Goal: Task Accomplishment & Management: Complete application form

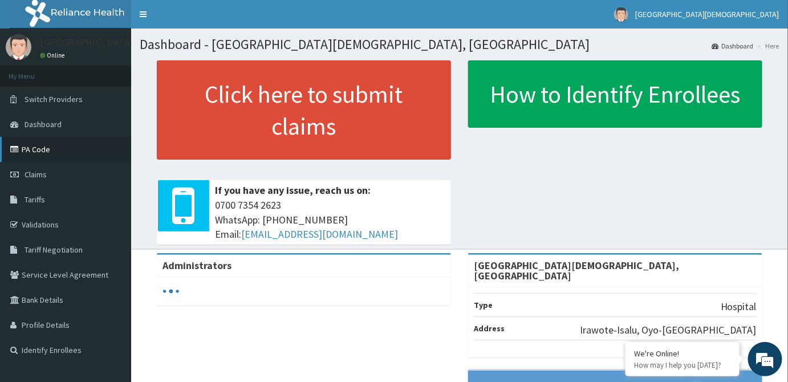
click at [48, 152] on link "PA Code" at bounding box center [65, 149] width 131 height 25
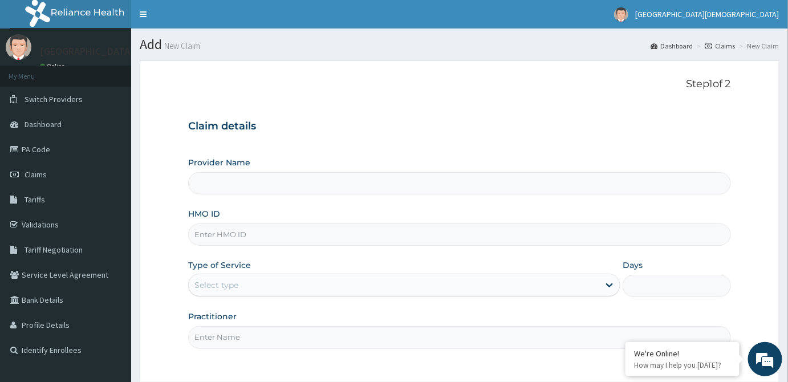
type input "[GEOGRAPHIC_DATA][DEMOGRAPHIC_DATA], [GEOGRAPHIC_DATA]"
click at [276, 236] on input "HMO ID" at bounding box center [459, 235] width 543 height 22
type input "DNN/10009/D"
click at [266, 285] on div "Select type" at bounding box center [394, 285] width 411 height 18
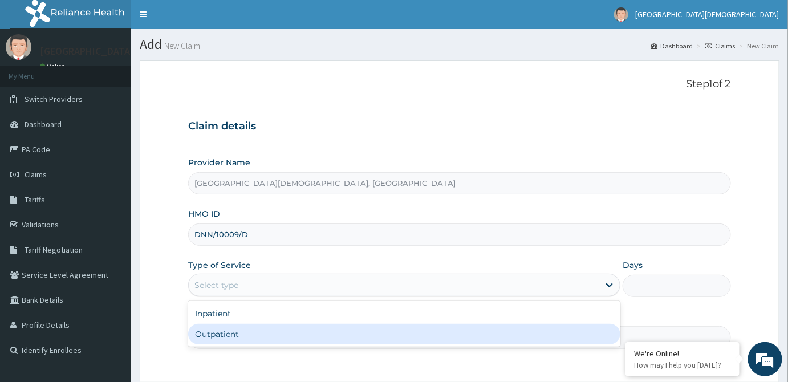
click at [243, 335] on div "Outpatient" at bounding box center [404, 334] width 432 height 21
type input "1"
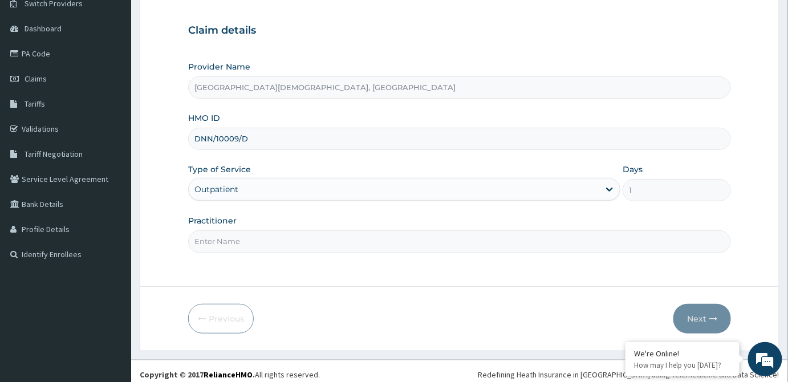
scroll to position [101, 0]
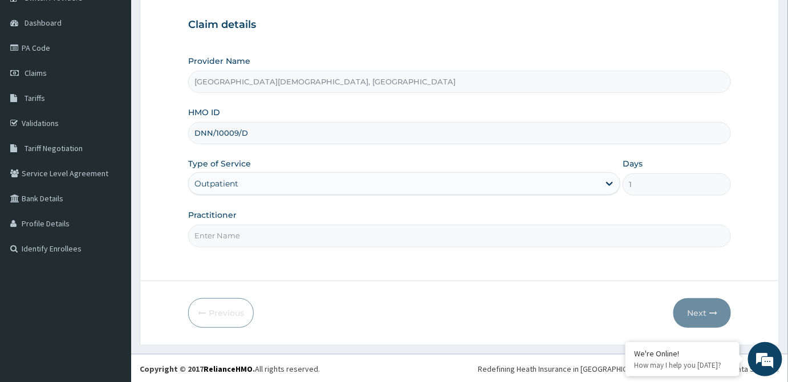
click at [283, 241] on input "Practitioner" at bounding box center [459, 236] width 543 height 22
type input "[PERSON_NAME]"
click at [708, 312] on button "Next" at bounding box center [702, 313] width 58 height 30
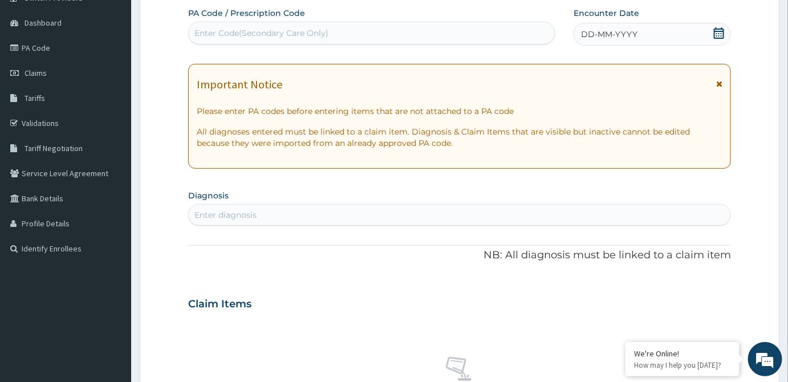
click at [588, 35] on span "DD-MM-YYYY" at bounding box center [609, 34] width 56 height 11
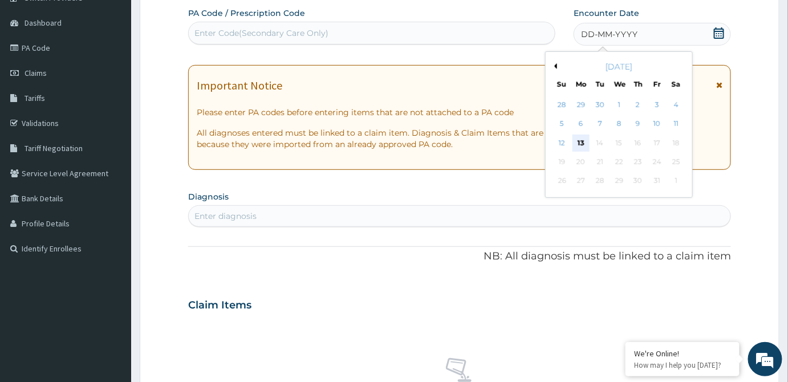
click at [580, 140] on div "13" at bounding box center [580, 143] width 17 height 17
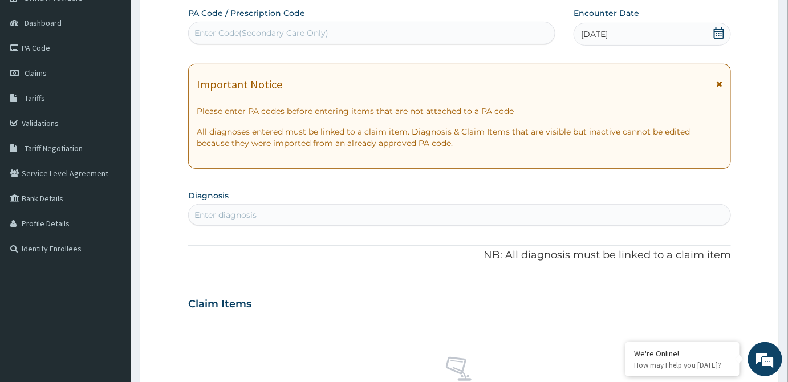
click at [369, 210] on div "Enter diagnosis" at bounding box center [460, 215] width 542 height 18
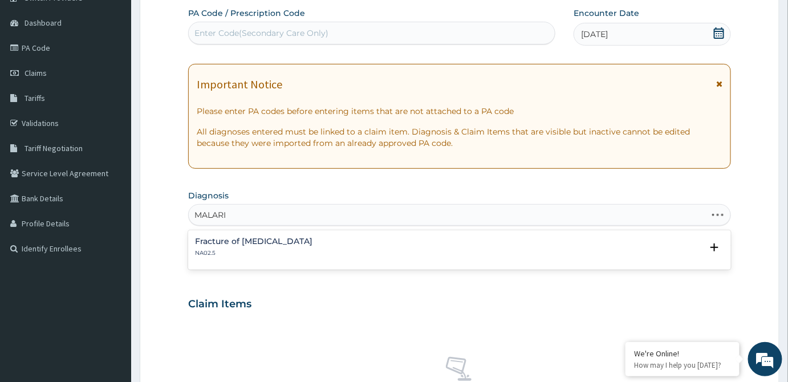
type input "[MEDICAL_DATA]"
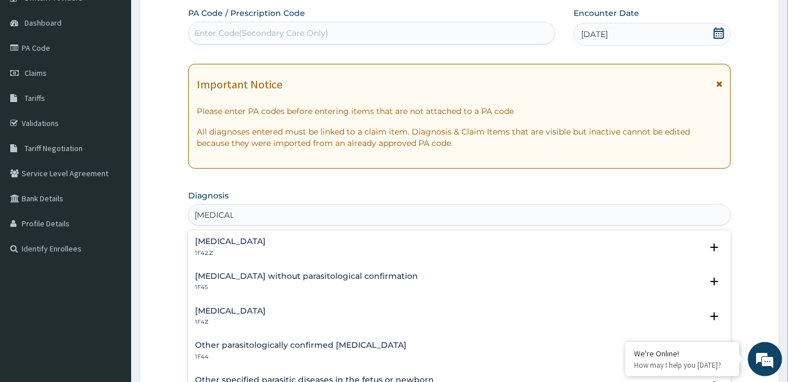
click at [266, 242] on h4 "[MEDICAL_DATA]" at bounding box center [230, 241] width 71 height 9
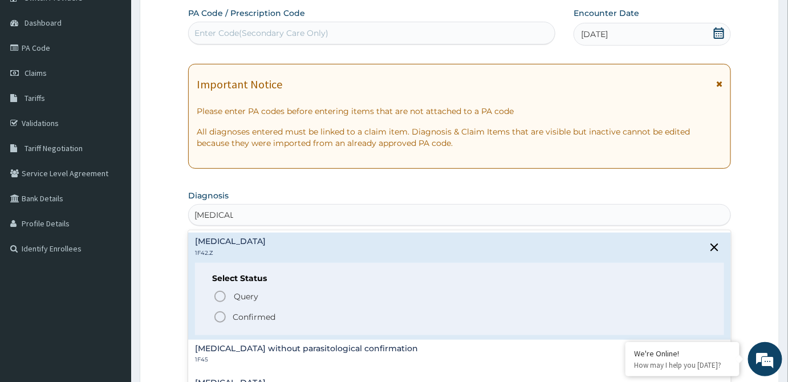
click at [222, 316] on icon "status option filled" at bounding box center [220, 317] width 14 height 14
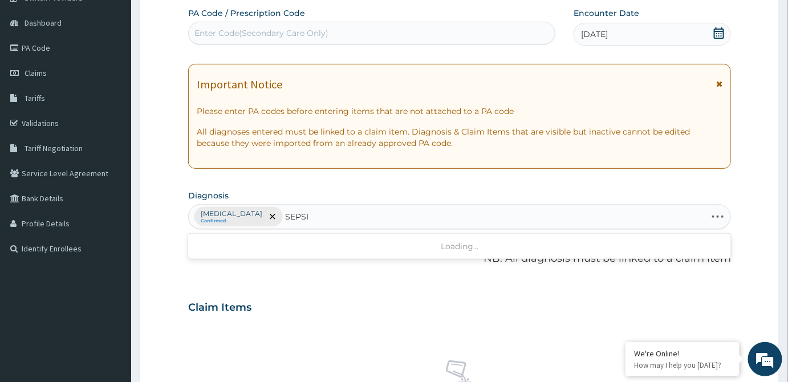
type input "[MEDICAL_DATA]"
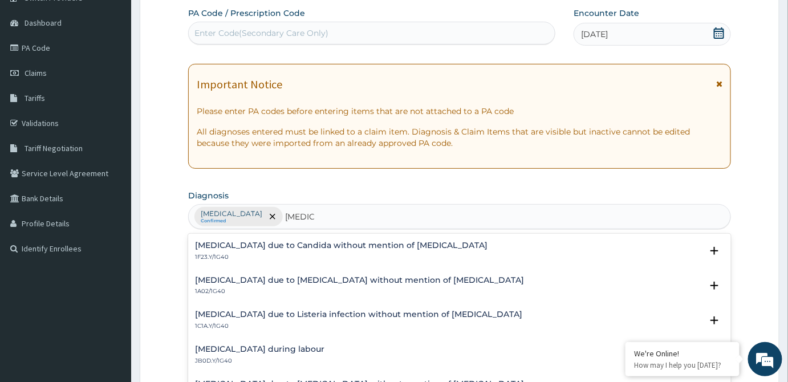
scroll to position [0, 0]
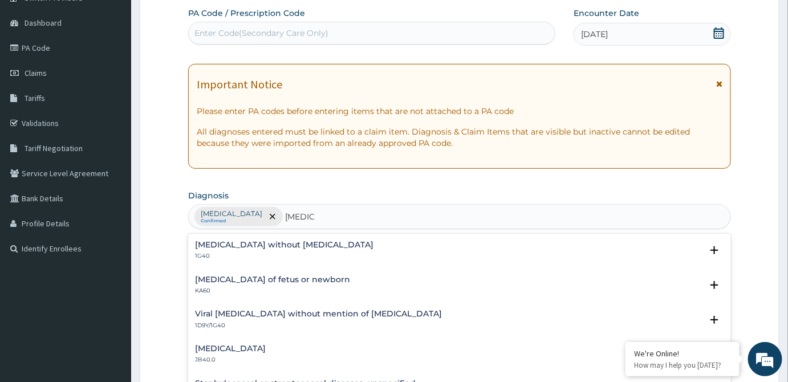
click at [286, 247] on h4 "[MEDICAL_DATA] without [MEDICAL_DATA]" at bounding box center [284, 245] width 178 height 9
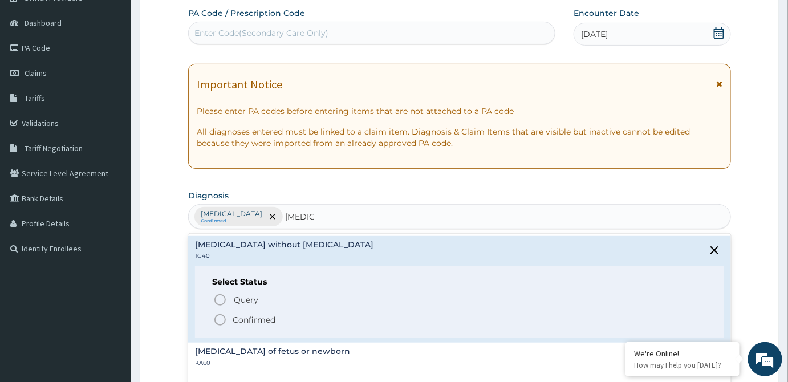
click at [223, 318] on icon "status option filled" at bounding box center [220, 320] width 14 height 14
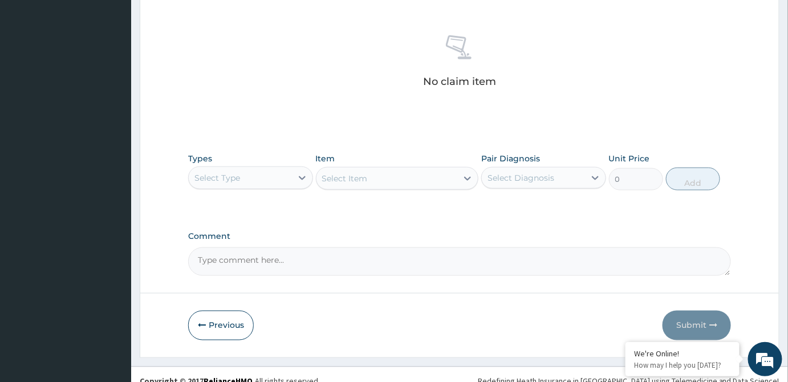
scroll to position [438, 0]
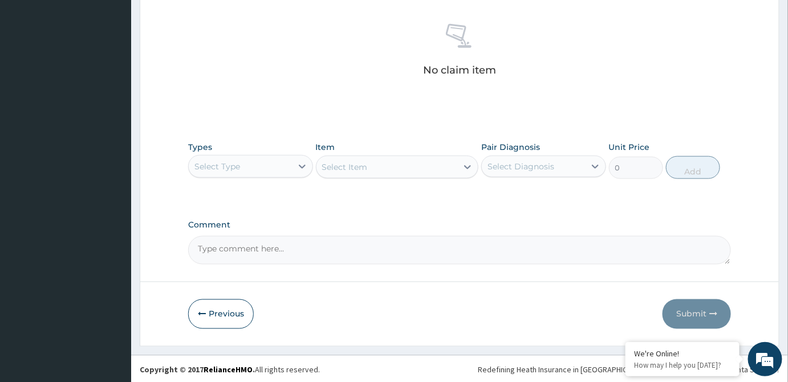
click at [265, 166] on div "Select Type" at bounding box center [240, 166] width 103 height 18
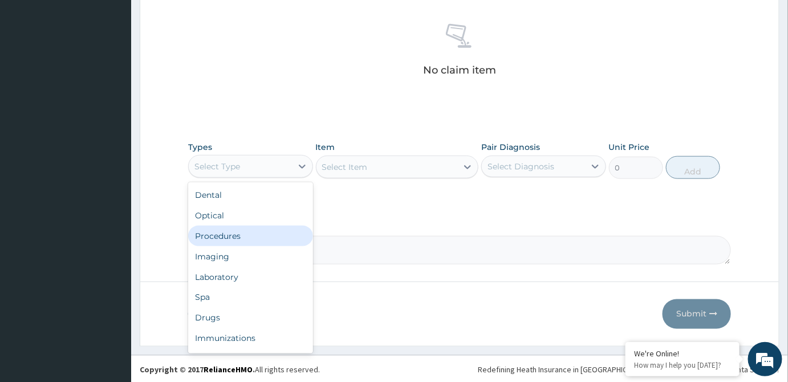
click at [243, 232] on div "Procedures" at bounding box center [250, 236] width 125 height 21
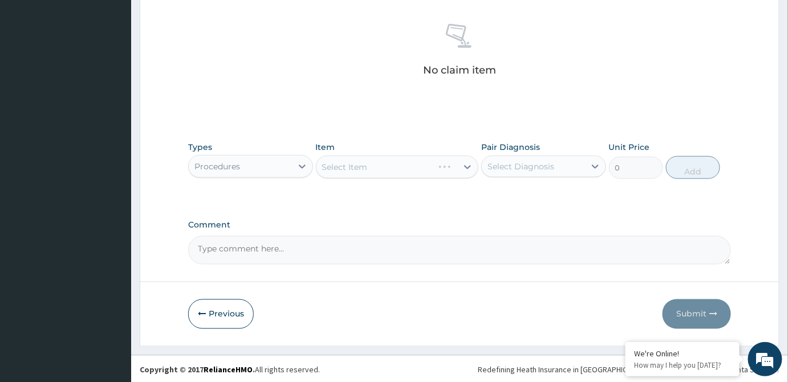
click at [377, 168] on div "Select Item" at bounding box center [397, 167] width 163 height 23
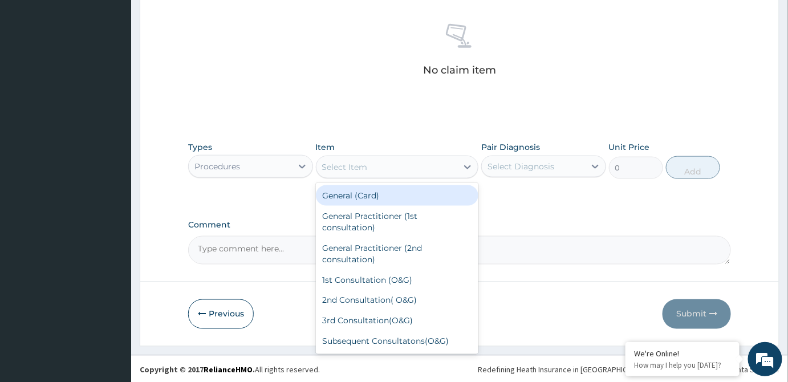
click at [412, 163] on div "Select Item" at bounding box center [386, 167] width 141 height 18
click at [407, 196] on div "General (Card)" at bounding box center [397, 195] width 163 height 21
type input "2000"
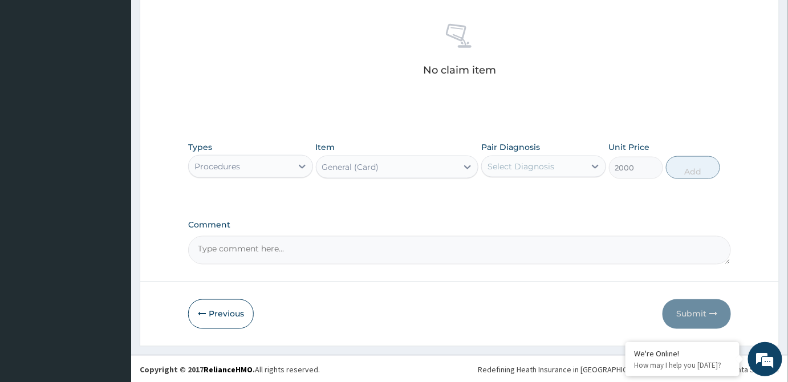
click at [543, 161] on div "Select Diagnosis" at bounding box center [521, 166] width 67 height 11
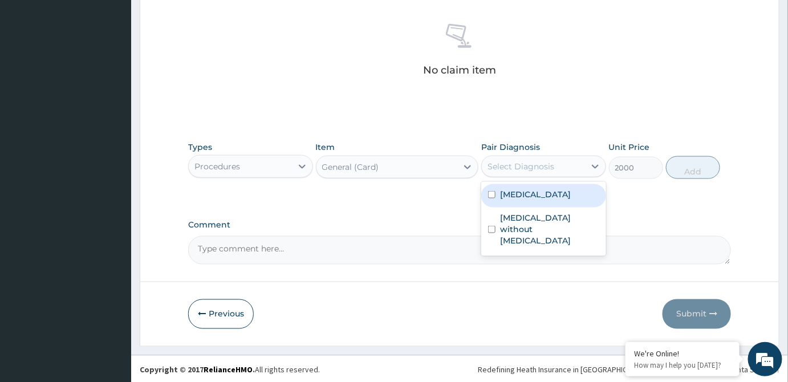
click at [547, 200] on label "[MEDICAL_DATA]" at bounding box center [535, 194] width 71 height 11
checkbox input "true"
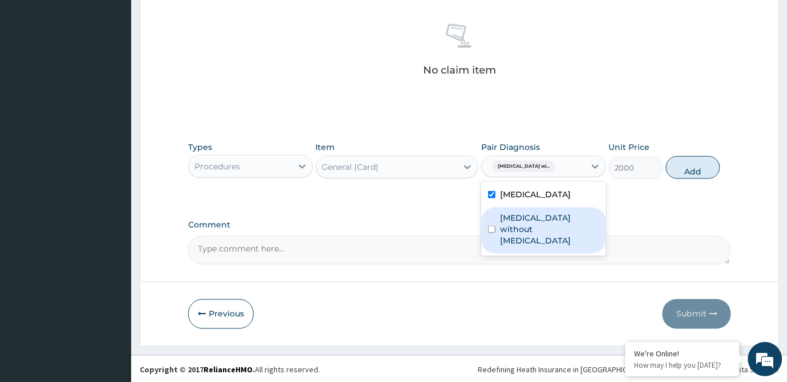
click at [547, 246] on label "[MEDICAL_DATA] without [MEDICAL_DATA]" at bounding box center [549, 229] width 99 height 34
checkbox input "true"
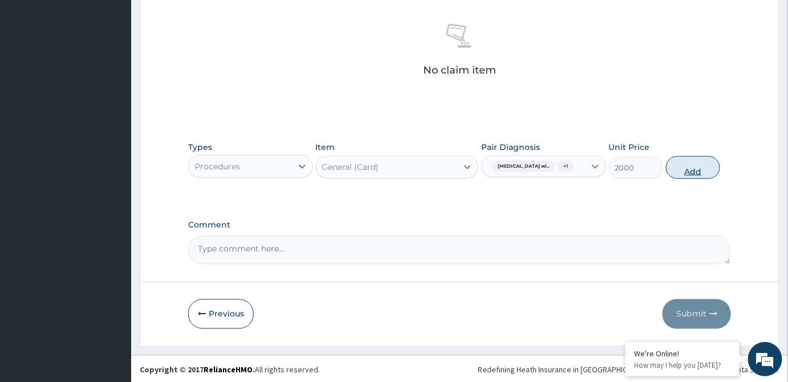
click at [687, 178] on button "Add" at bounding box center [693, 167] width 54 height 23
type input "0"
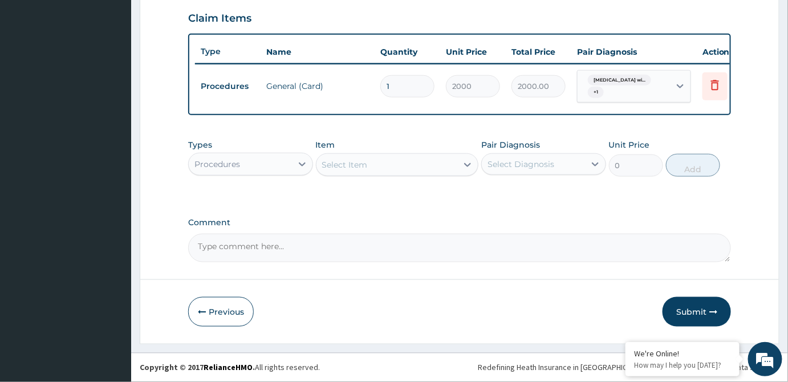
click at [381, 164] on div "Select Item" at bounding box center [386, 165] width 141 height 18
click at [411, 169] on div "Select Item" at bounding box center [386, 165] width 141 height 18
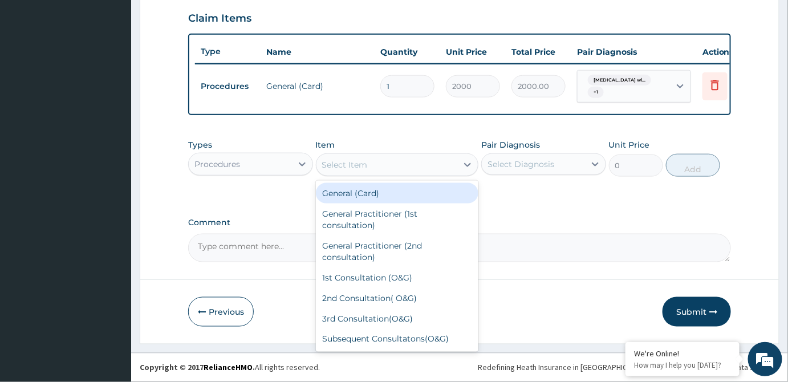
click at [410, 194] on div "General (Card)" at bounding box center [397, 193] width 163 height 21
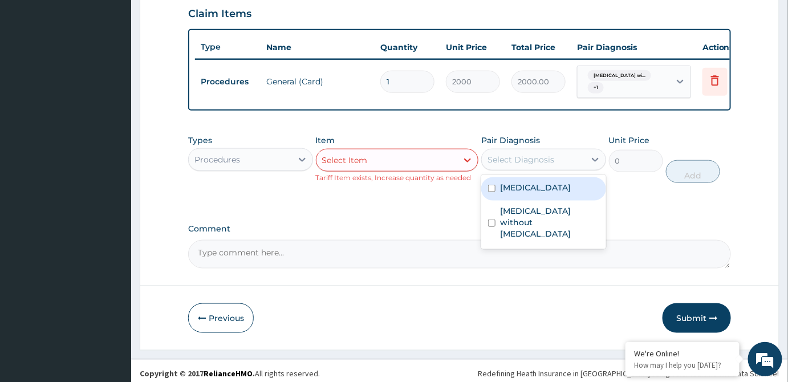
click at [541, 163] on div "Select Diagnosis" at bounding box center [521, 159] width 67 height 11
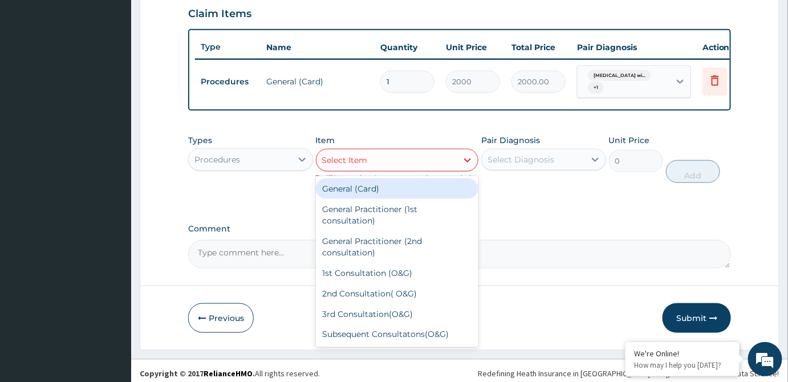
click at [412, 168] on div "Select Item" at bounding box center [386, 160] width 141 height 18
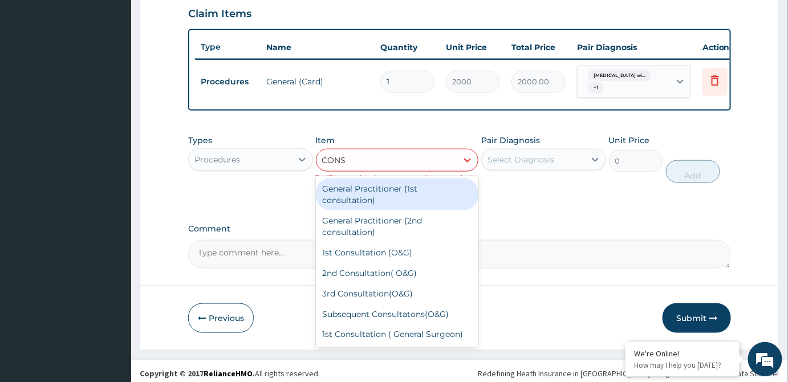
type input "CONSU"
click at [398, 200] on div "General Practitioner (1st consultation)" at bounding box center [397, 194] width 163 height 32
type input "4000"
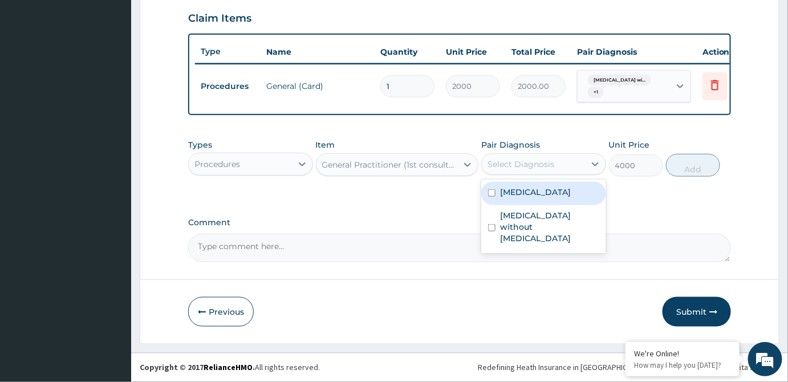
click at [530, 168] on div "Select Diagnosis" at bounding box center [521, 164] width 67 height 11
drag, startPoint x: 538, startPoint y: 198, endPoint x: 541, endPoint y: 218, distance: 20.2
click at [539, 198] on label "[MEDICAL_DATA]" at bounding box center [535, 191] width 71 height 11
checkbox input "true"
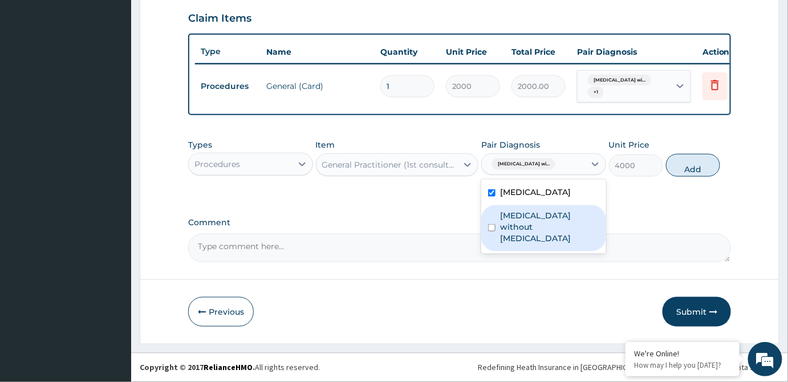
click at [547, 244] on label "[MEDICAL_DATA] without [MEDICAL_DATA]" at bounding box center [549, 227] width 99 height 34
checkbox input "true"
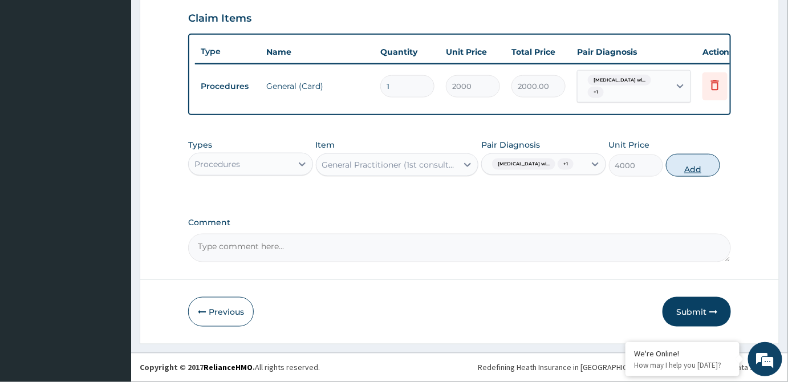
click at [685, 174] on button "Add" at bounding box center [693, 165] width 54 height 23
type input "0"
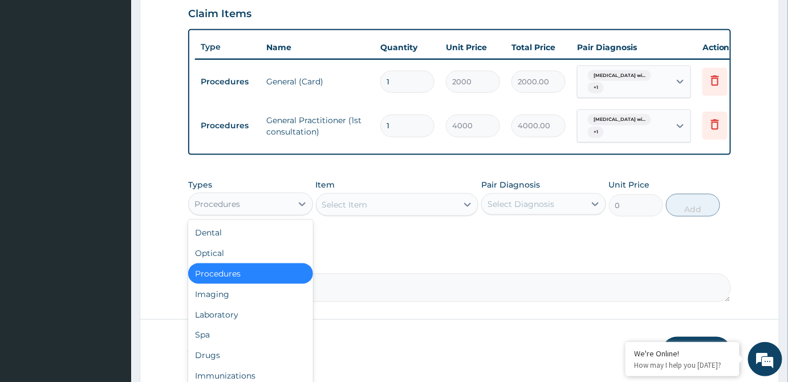
click at [241, 208] on div "Procedures" at bounding box center [240, 204] width 103 height 18
click at [221, 322] on div "Laboratory" at bounding box center [250, 314] width 125 height 21
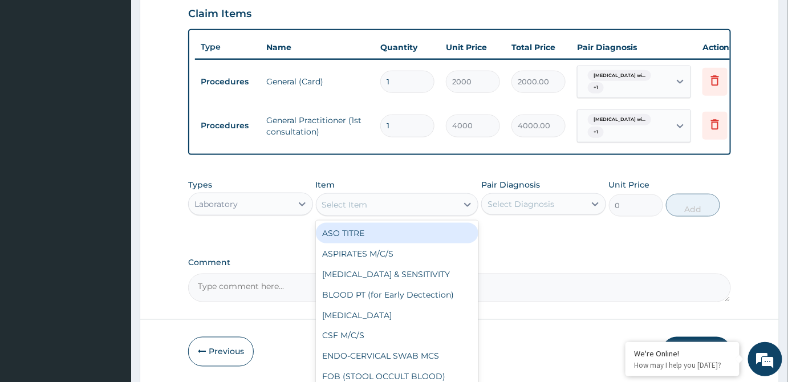
click at [371, 208] on div "Select Item" at bounding box center [386, 205] width 141 height 18
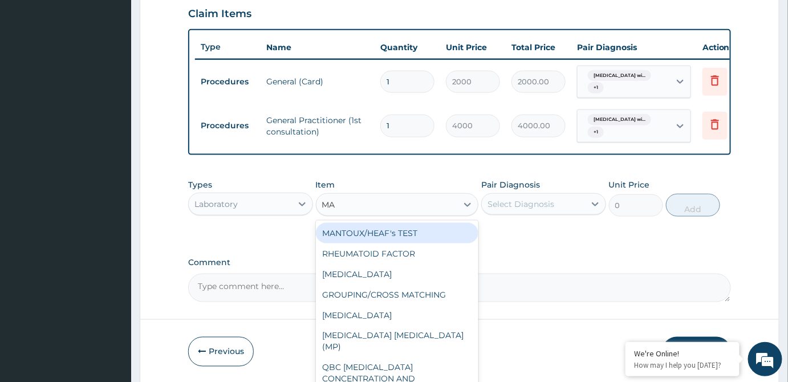
type input "MAL"
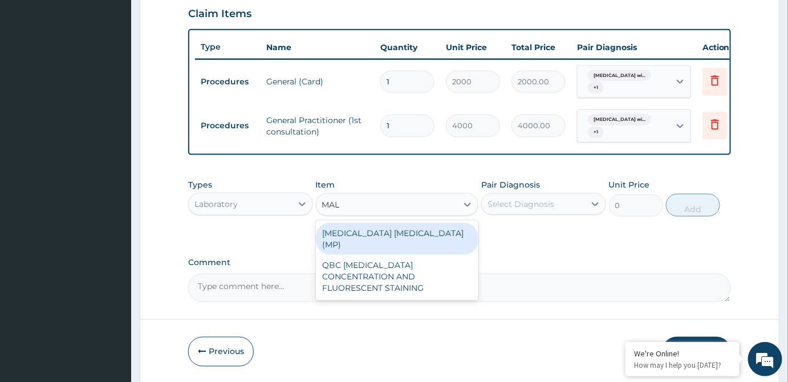
click at [420, 242] on div "[MEDICAL_DATA] [MEDICAL_DATA] (MP)" at bounding box center [397, 239] width 163 height 32
type input "2002"
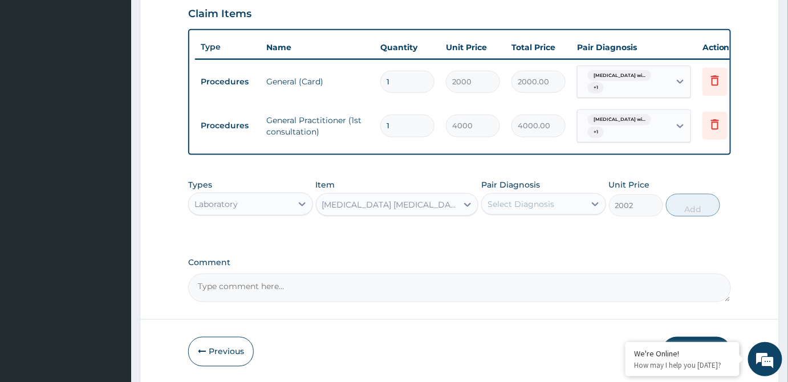
click at [530, 205] on div "Select Diagnosis" at bounding box center [521, 203] width 67 height 11
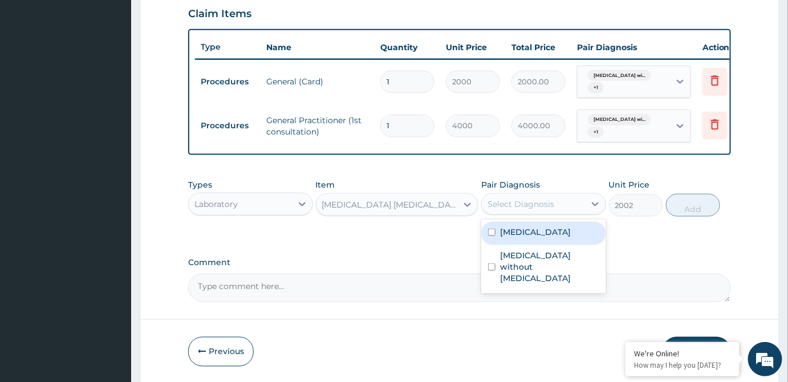
click at [540, 238] on label "[MEDICAL_DATA]" at bounding box center [535, 231] width 71 height 11
checkbox input "true"
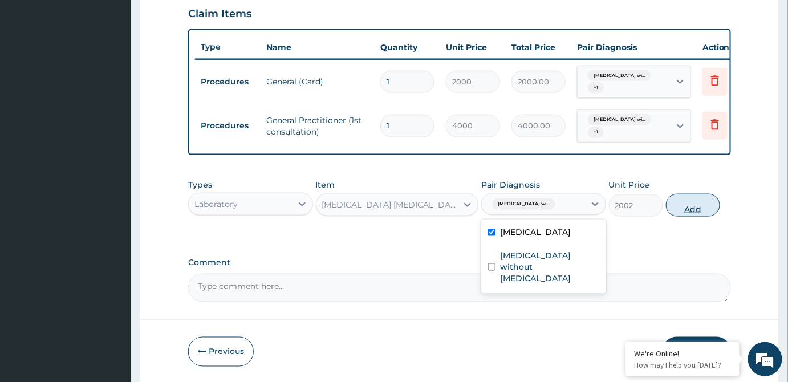
click at [696, 213] on button "Add" at bounding box center [693, 205] width 54 height 23
type input "0"
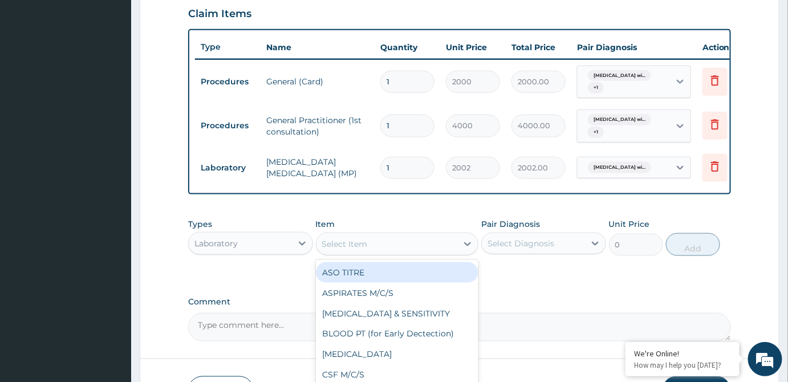
click at [358, 250] on div "Select Item" at bounding box center [345, 243] width 46 height 11
type input "FBC"
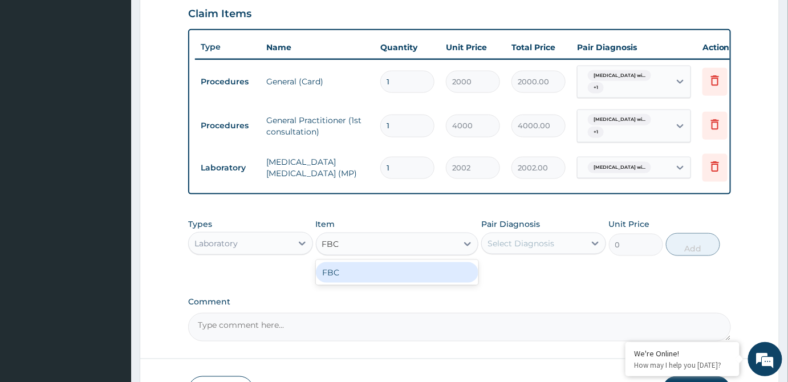
click at [401, 280] on div "FBC" at bounding box center [397, 272] width 163 height 21
type input "5720"
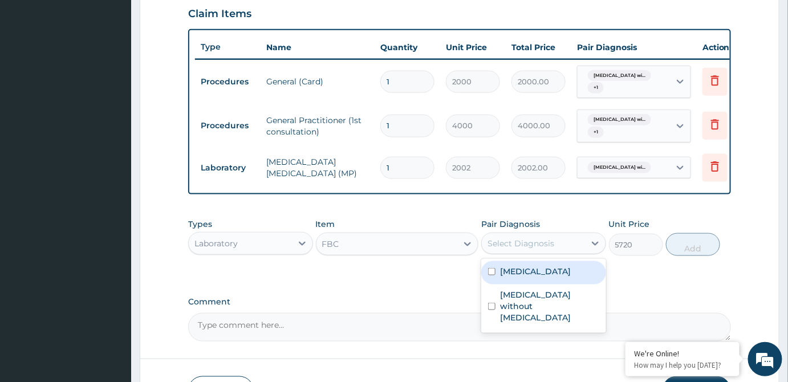
click at [525, 245] on div "Select Diagnosis" at bounding box center [521, 243] width 67 height 11
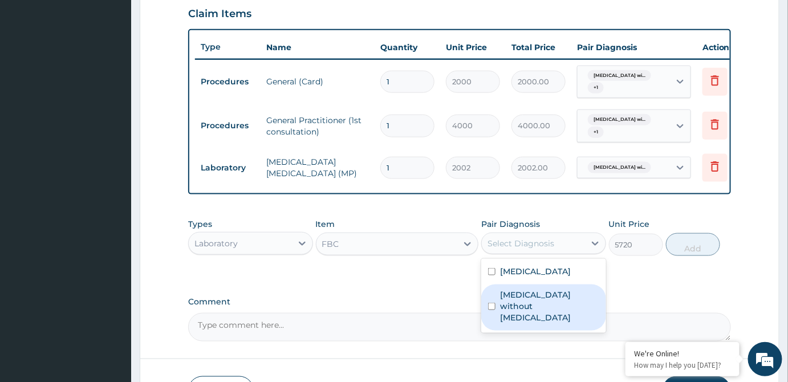
drag, startPoint x: 537, startPoint y: 327, endPoint x: 598, endPoint y: 296, distance: 68.3
click at [537, 323] on label "[MEDICAL_DATA] without [MEDICAL_DATA]" at bounding box center [549, 306] width 99 height 34
checkbox input "true"
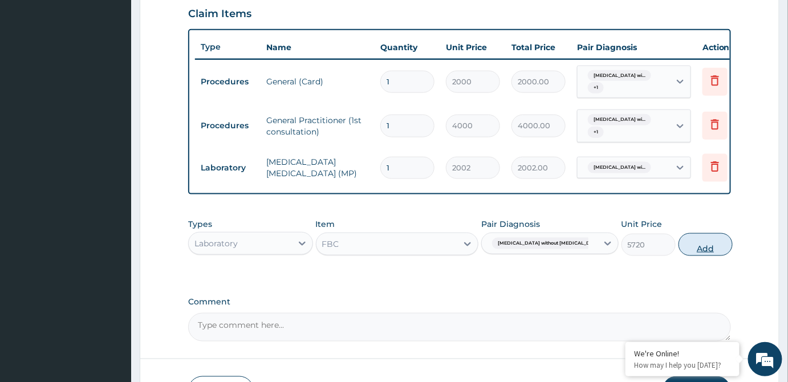
click at [689, 251] on button "Add" at bounding box center [706, 244] width 54 height 23
type input "0"
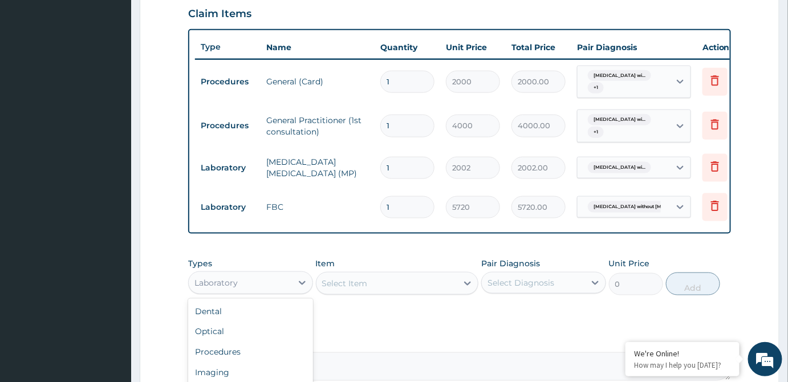
click at [257, 290] on div "Laboratory" at bounding box center [240, 283] width 103 height 18
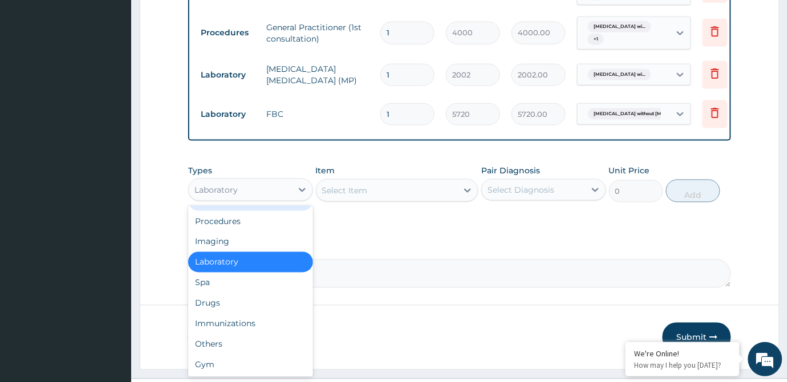
scroll to position [499, 0]
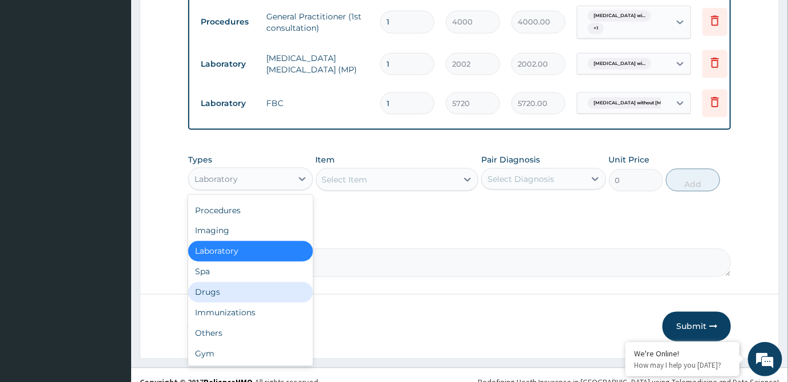
click at [214, 296] on div "Drugs" at bounding box center [250, 292] width 125 height 21
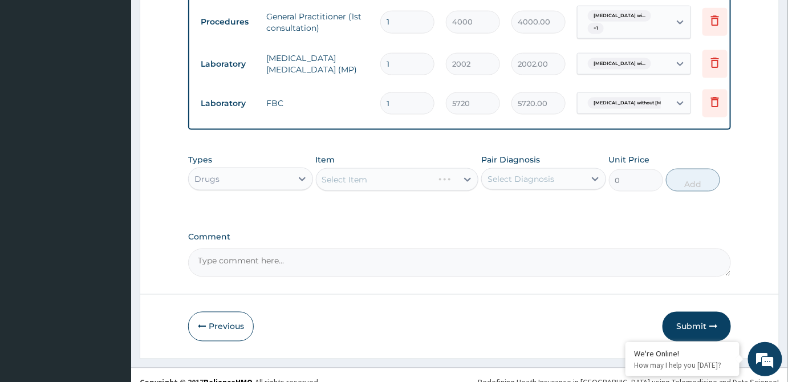
click at [368, 182] on div "Select Item" at bounding box center [397, 179] width 163 height 23
click at [359, 191] on div "Select Item" at bounding box center [397, 179] width 163 height 23
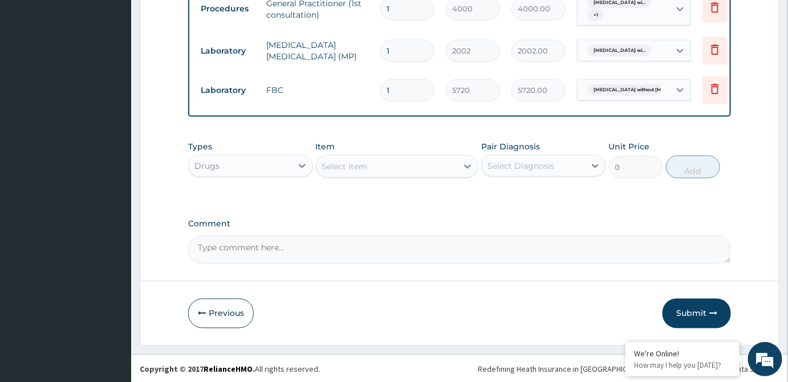
scroll to position [518, 0]
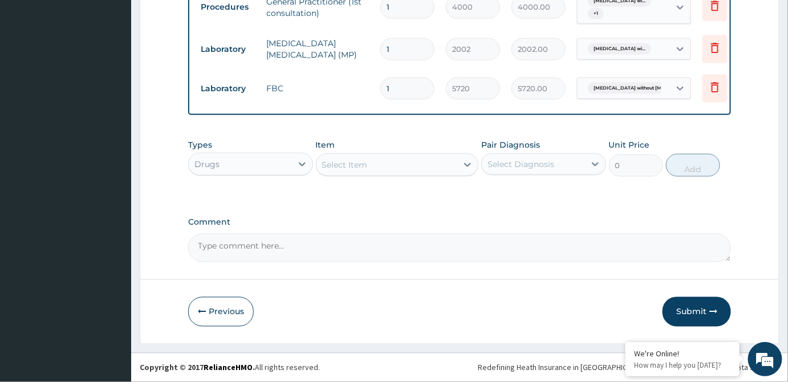
click at [376, 166] on div "Select Item" at bounding box center [386, 165] width 141 height 18
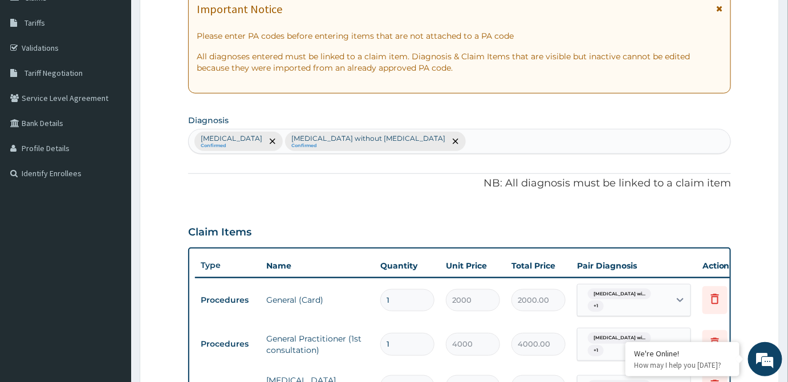
scroll to position [156, 0]
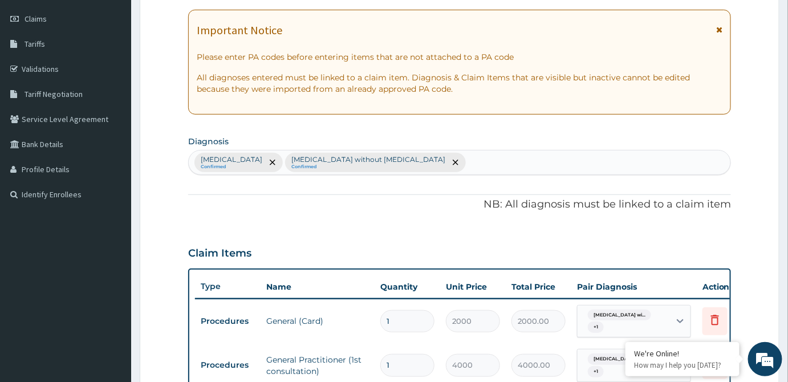
click at [552, 159] on div "[MEDICAL_DATA] Confirmed [MEDICAL_DATA] without [MEDICAL_DATA] Confirmed" at bounding box center [460, 163] width 542 height 24
type input "BRONCHI"
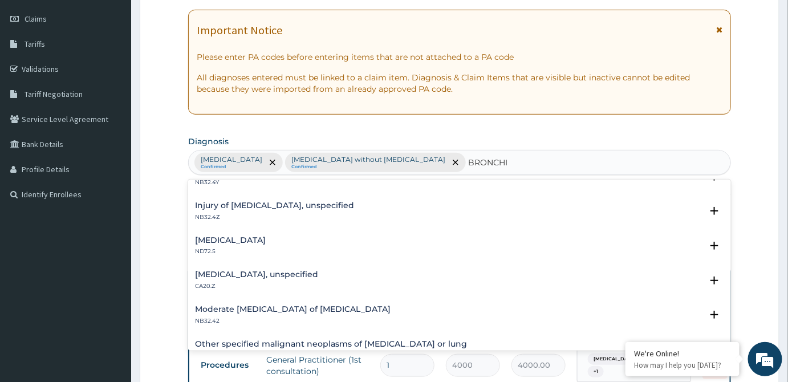
scroll to position [311, 0]
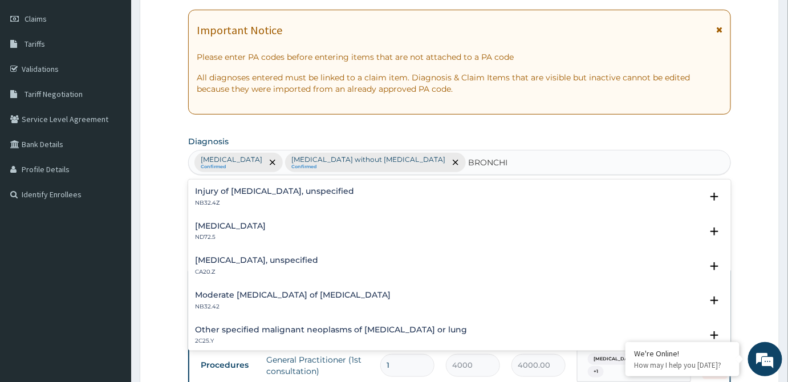
click at [270, 259] on h4 "[MEDICAL_DATA], unspecified" at bounding box center [256, 260] width 123 height 9
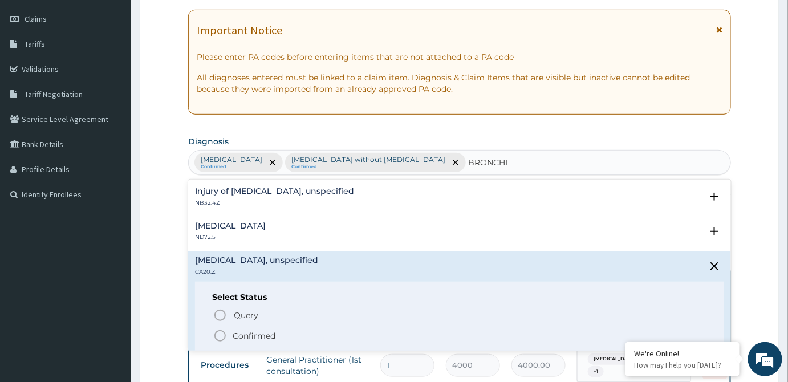
click at [221, 333] on icon "status option filled" at bounding box center [220, 336] width 14 height 14
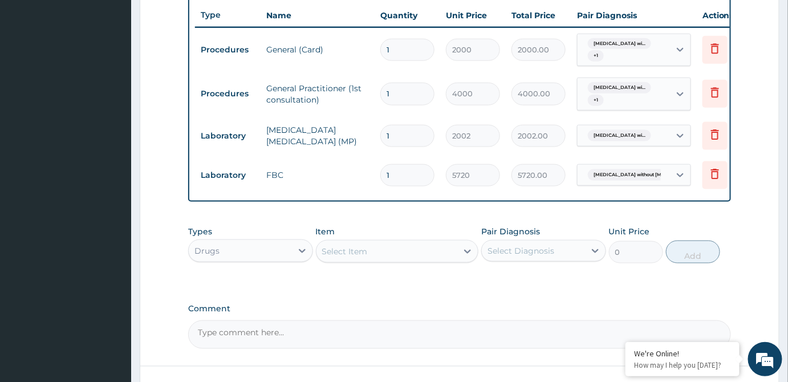
scroll to position [518, 0]
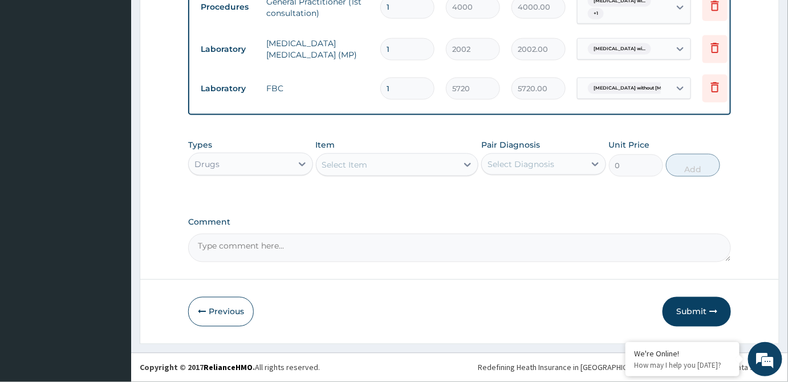
click at [358, 164] on div "Select Item" at bounding box center [345, 164] width 46 height 11
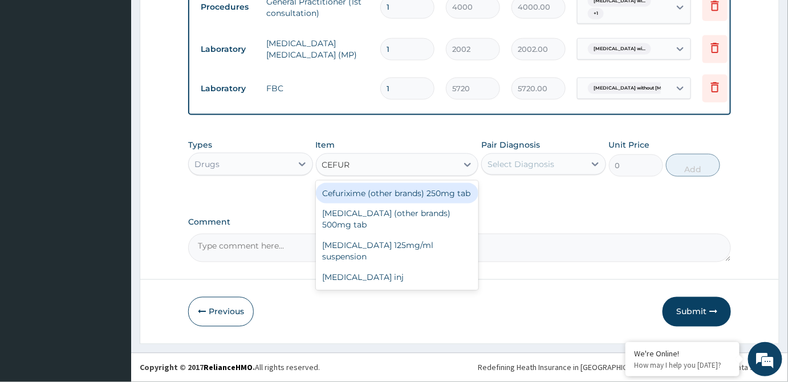
type input "CEFURO"
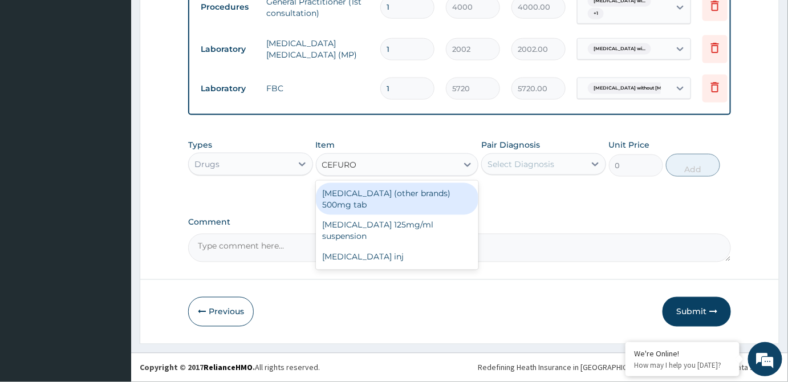
click at [403, 205] on div "[MEDICAL_DATA] (other brands) 500mg tab" at bounding box center [397, 199] width 163 height 32
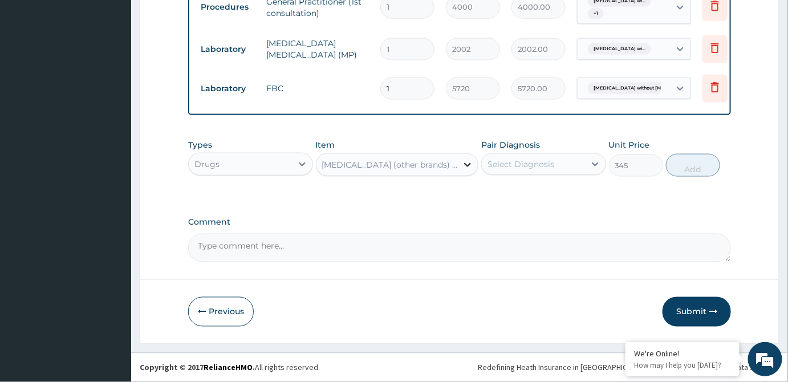
click at [466, 168] on icon at bounding box center [467, 164] width 11 height 11
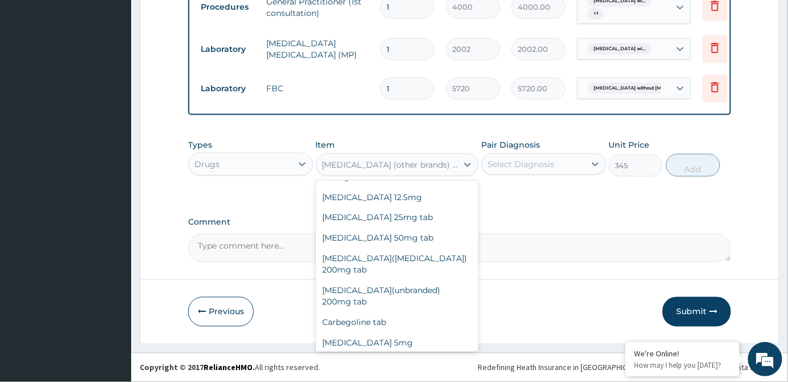
scroll to position [6094, 0]
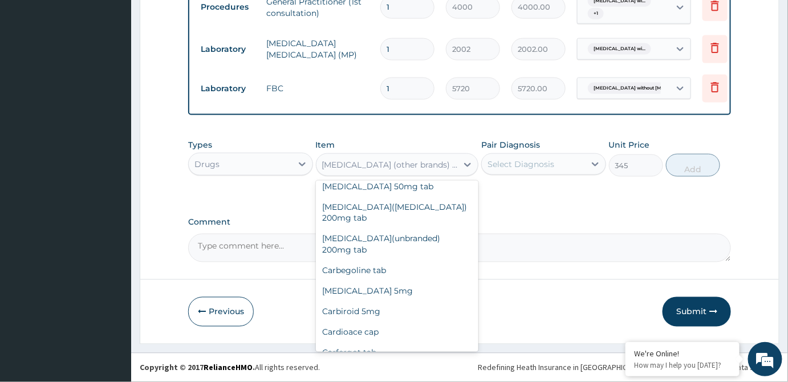
type input "2484"
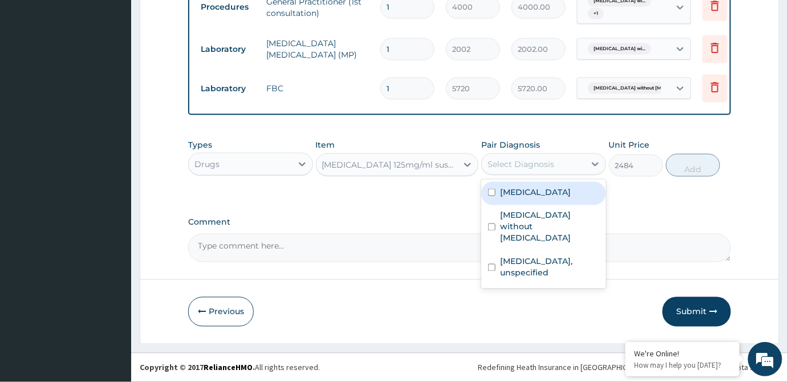
click at [543, 165] on div "Select Diagnosis" at bounding box center [521, 164] width 67 height 11
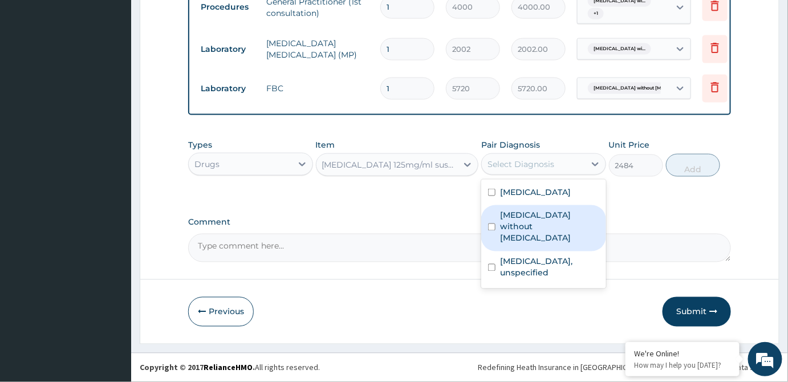
click at [523, 241] on label "[MEDICAL_DATA] without [MEDICAL_DATA]" at bounding box center [549, 227] width 99 height 34
checkbox input "true"
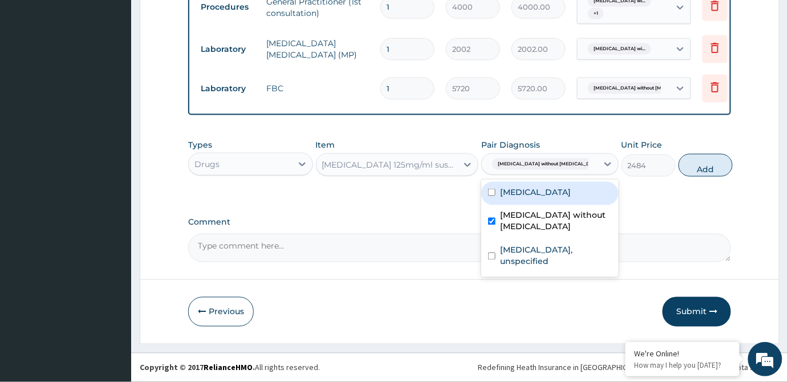
click at [530, 198] on label "[MEDICAL_DATA]" at bounding box center [535, 191] width 71 height 11
checkbox input "true"
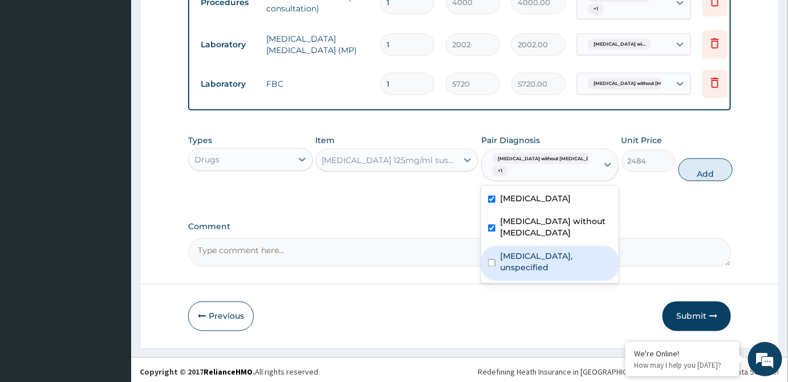
click at [543, 274] on label "[MEDICAL_DATA], unspecified" at bounding box center [556, 262] width 112 height 23
checkbox input "true"
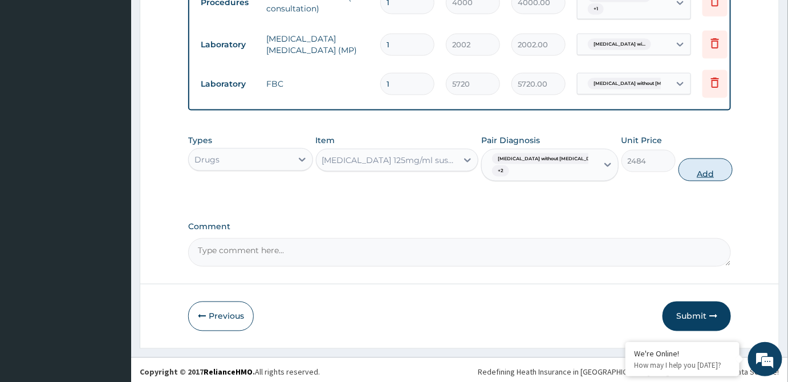
click at [694, 176] on button "Add" at bounding box center [706, 170] width 54 height 23
type input "0"
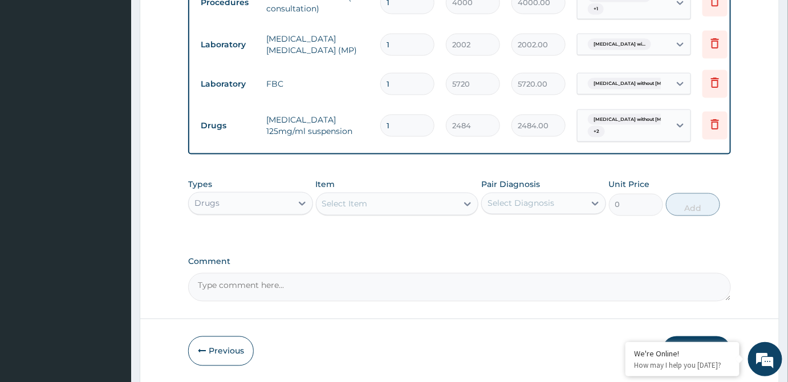
click at [339, 208] on div "Select Item" at bounding box center [345, 203] width 46 height 11
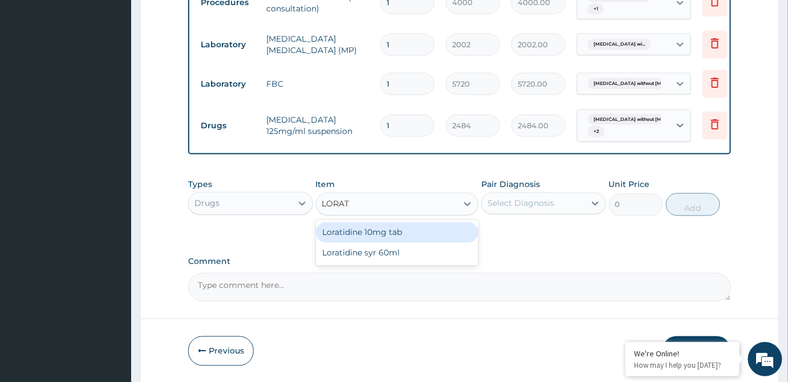
type input "LORATI"
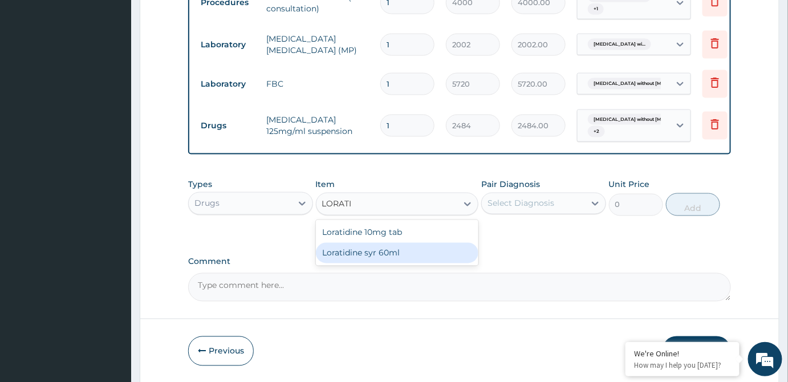
click at [405, 260] on div "Loratidine syr 60ml" at bounding box center [397, 253] width 163 height 21
type input "1656"
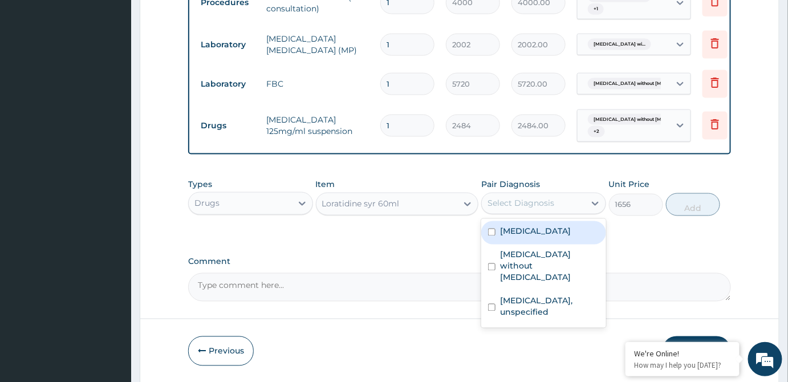
click at [534, 209] on div "Select Diagnosis" at bounding box center [521, 203] width 67 height 11
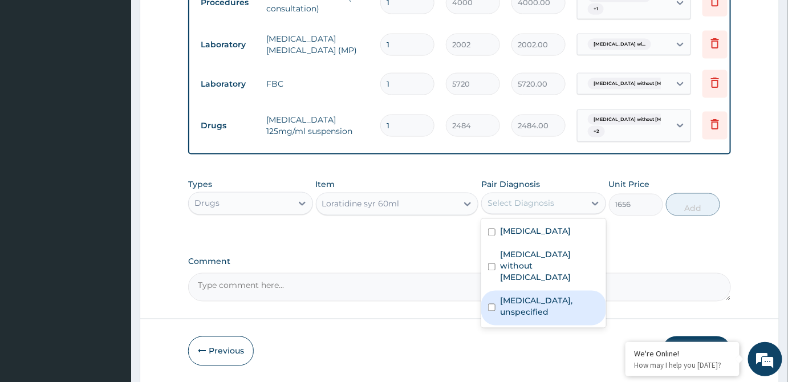
drag, startPoint x: 547, startPoint y: 323, endPoint x: 678, endPoint y: 273, distance: 139.9
click at [557, 318] on label "[MEDICAL_DATA], unspecified" at bounding box center [549, 306] width 99 height 23
checkbox input "true"
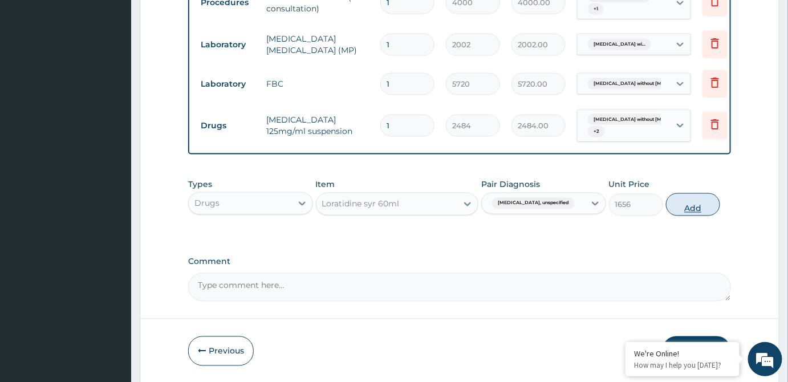
click at [702, 208] on button "Add" at bounding box center [693, 204] width 54 height 23
type input "0"
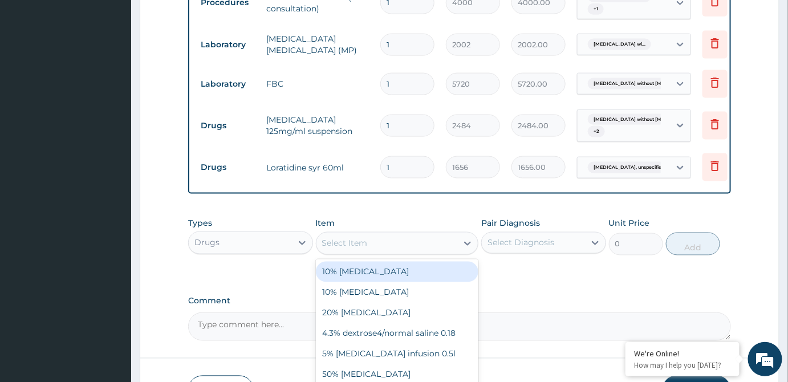
click at [393, 243] on div "Select Item" at bounding box center [386, 243] width 141 height 18
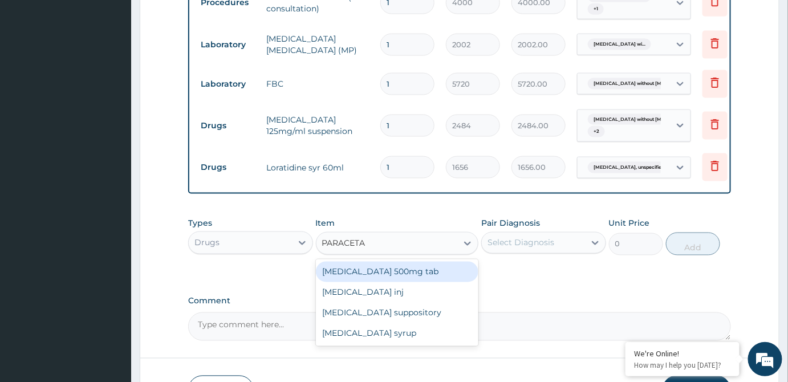
type input "PARACETAM"
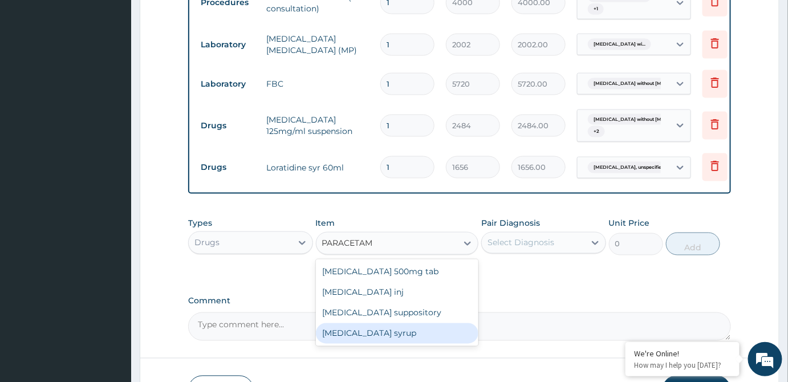
click at [392, 342] on div "[MEDICAL_DATA] syrup" at bounding box center [397, 333] width 163 height 21
type input "414"
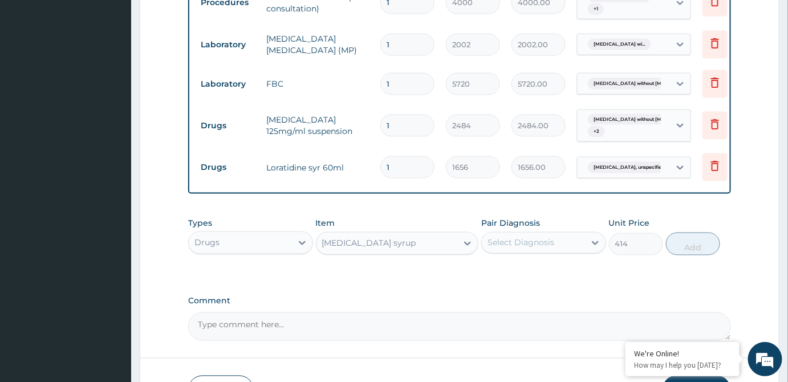
click at [535, 246] on div "Select Diagnosis" at bounding box center [521, 242] width 67 height 11
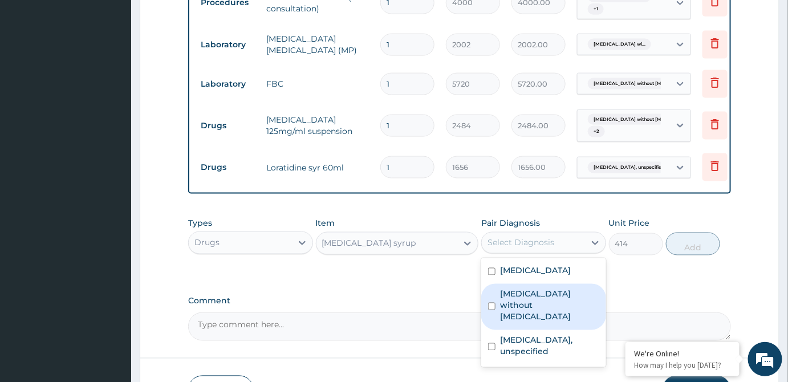
click at [555, 323] on label "[MEDICAL_DATA] without [MEDICAL_DATA]" at bounding box center [549, 306] width 99 height 34
checkbox input "true"
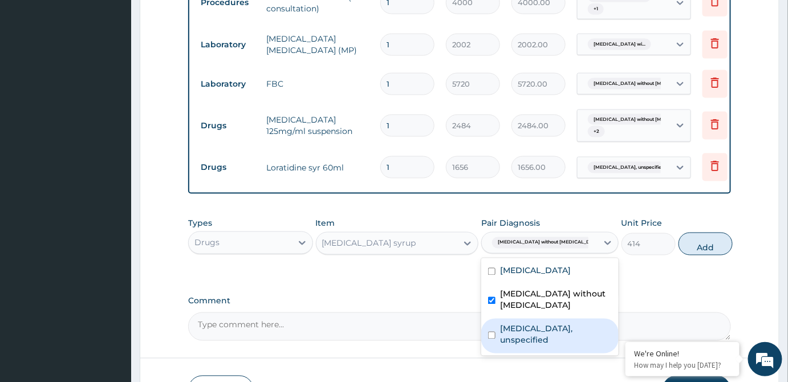
click at [558, 346] on label "[MEDICAL_DATA], unspecified" at bounding box center [556, 334] width 112 height 23
checkbox input "true"
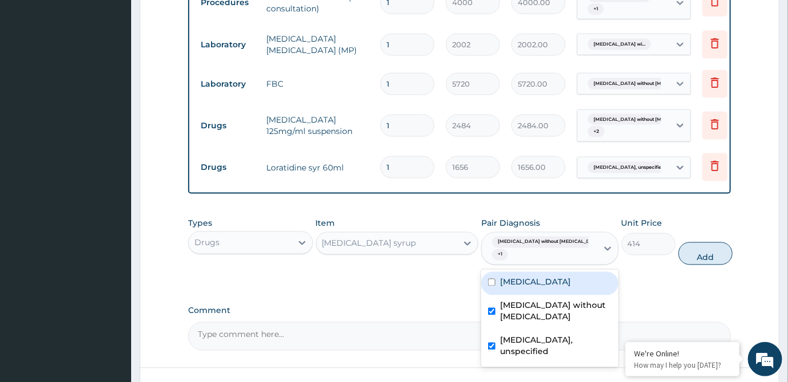
click at [536, 288] on label "[MEDICAL_DATA]" at bounding box center [535, 282] width 71 height 11
checkbox input "true"
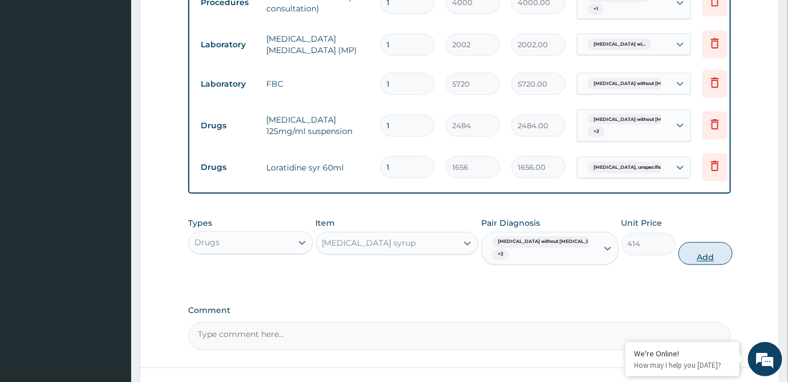
click at [689, 258] on button "Add" at bounding box center [706, 253] width 54 height 23
type input "0"
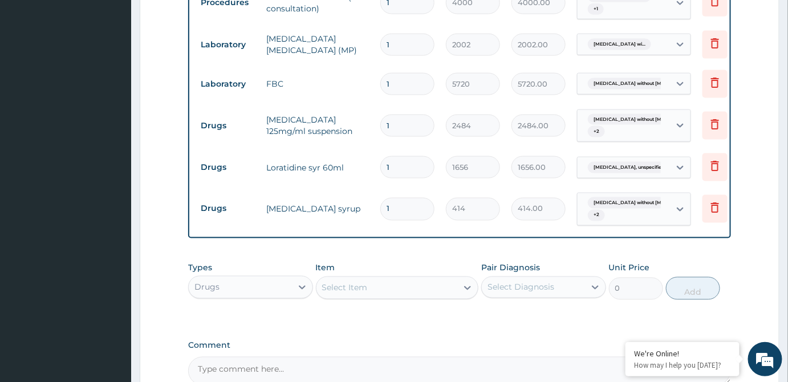
click at [366, 294] on div "Select Item" at bounding box center [345, 287] width 46 height 11
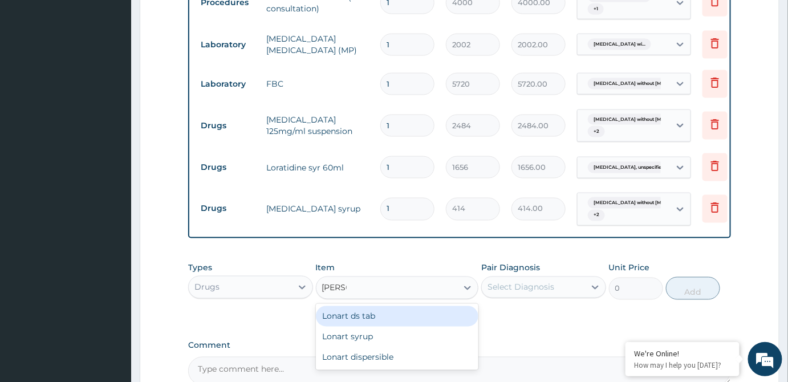
type input "LONAR"
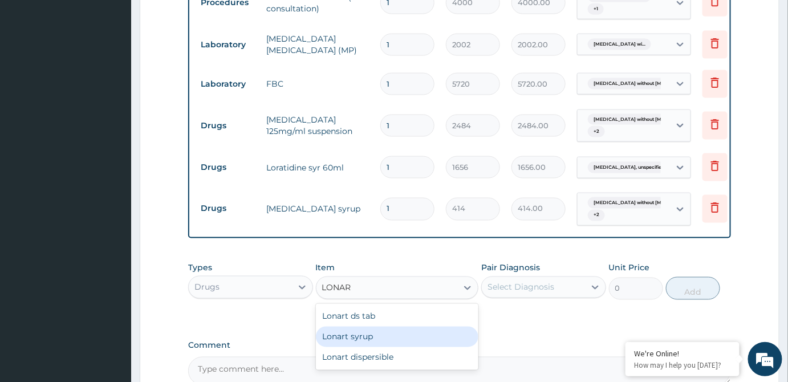
click at [368, 342] on div "Lonart syrup" at bounding box center [397, 337] width 163 height 21
type input "1794"
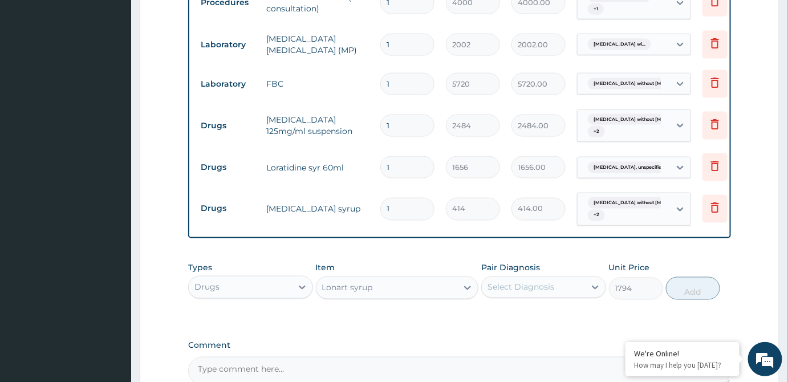
click at [541, 293] on div "Select Diagnosis" at bounding box center [521, 287] width 67 height 11
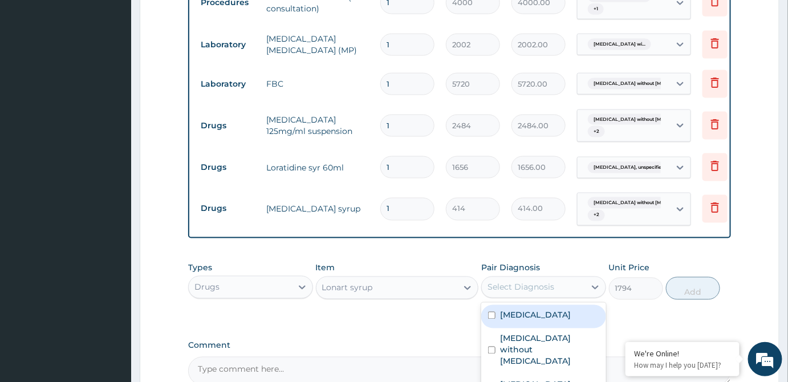
click at [555, 321] on label "[MEDICAL_DATA]" at bounding box center [535, 315] width 71 height 11
checkbox input "true"
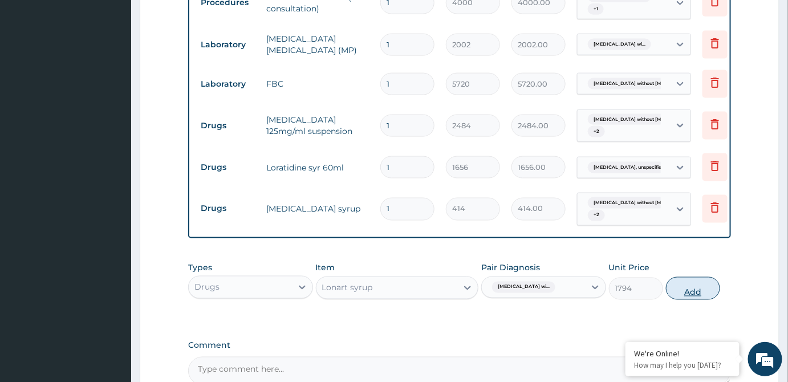
click at [693, 296] on button "Add" at bounding box center [693, 288] width 54 height 23
type input "0"
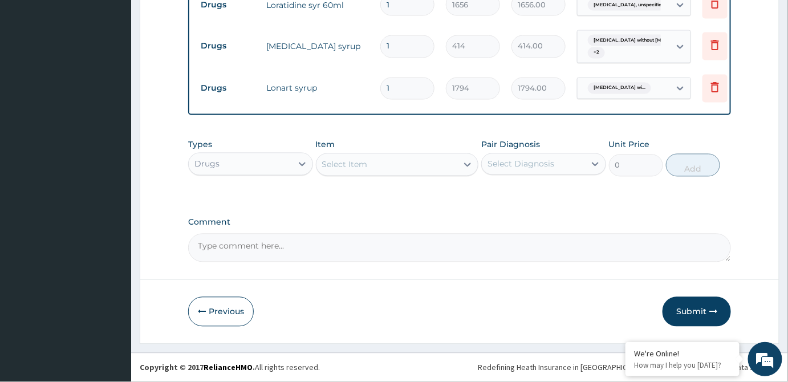
scroll to position [685, 0]
click at [698, 312] on button "Submit" at bounding box center [697, 312] width 68 height 30
